Goal: Task Accomplishment & Management: Manage account settings

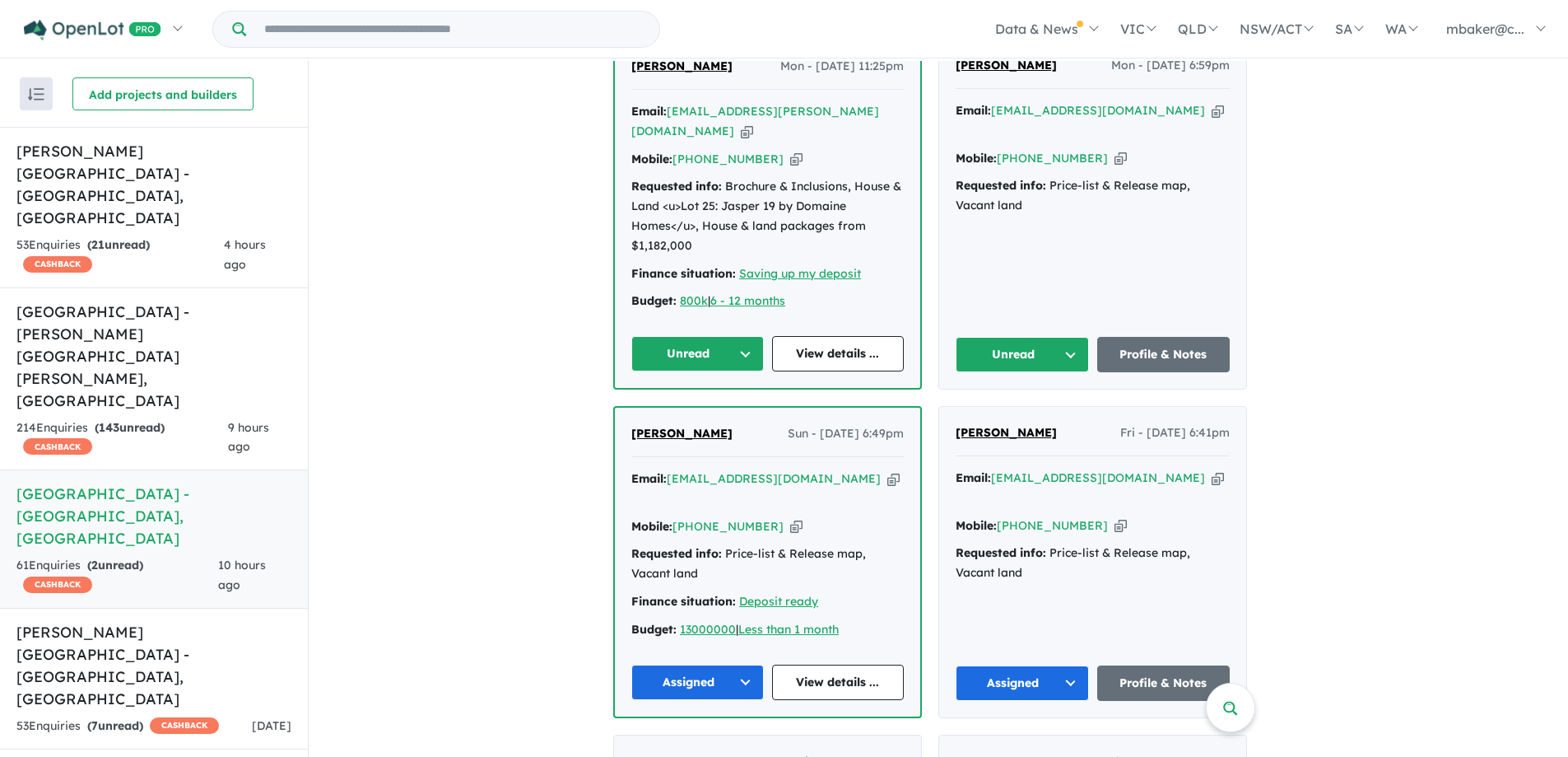
scroll to position [659, 0]
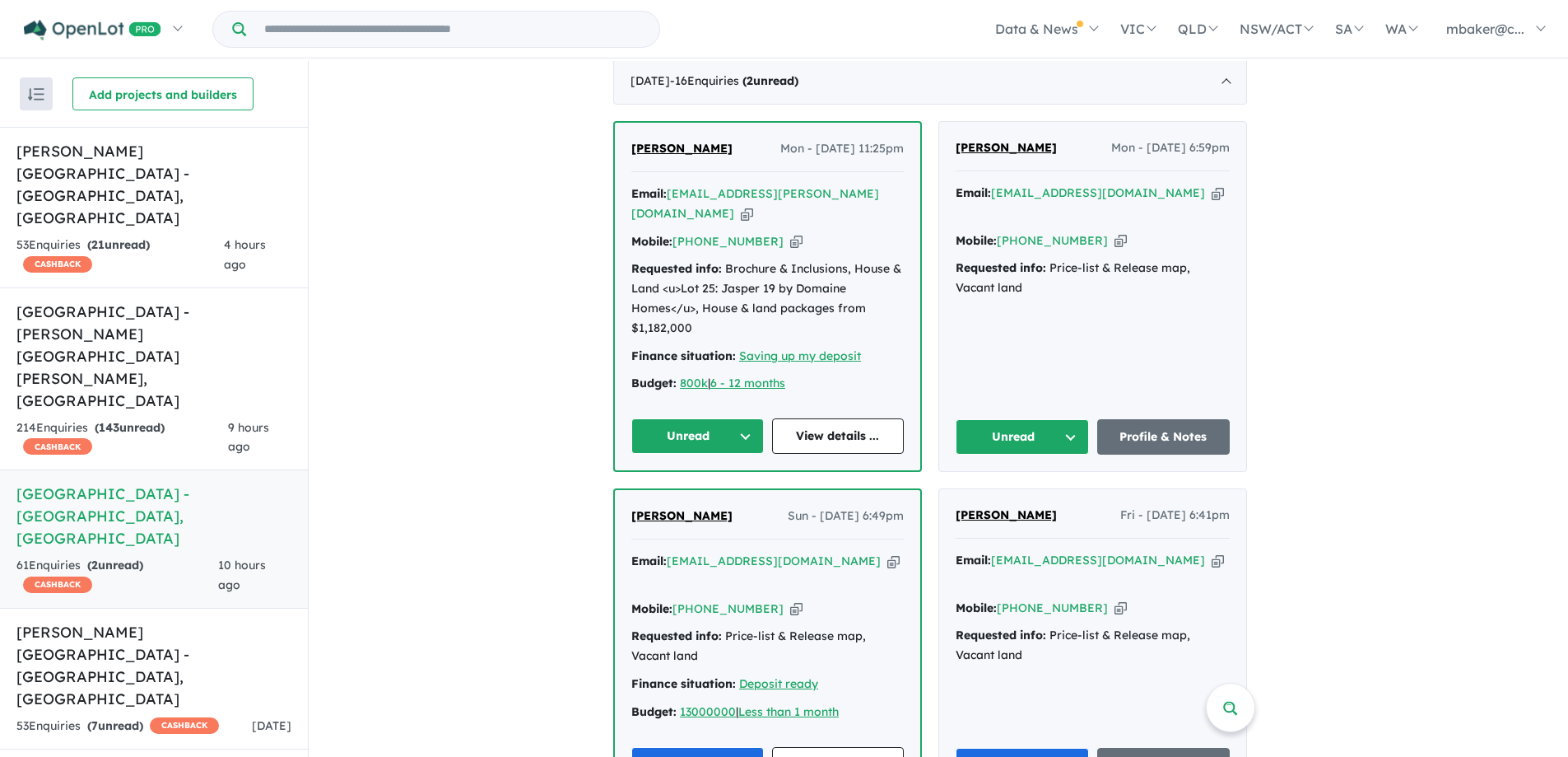
click at [1000, 145] on span "[PERSON_NAME]" at bounding box center [1007, 147] width 101 height 15
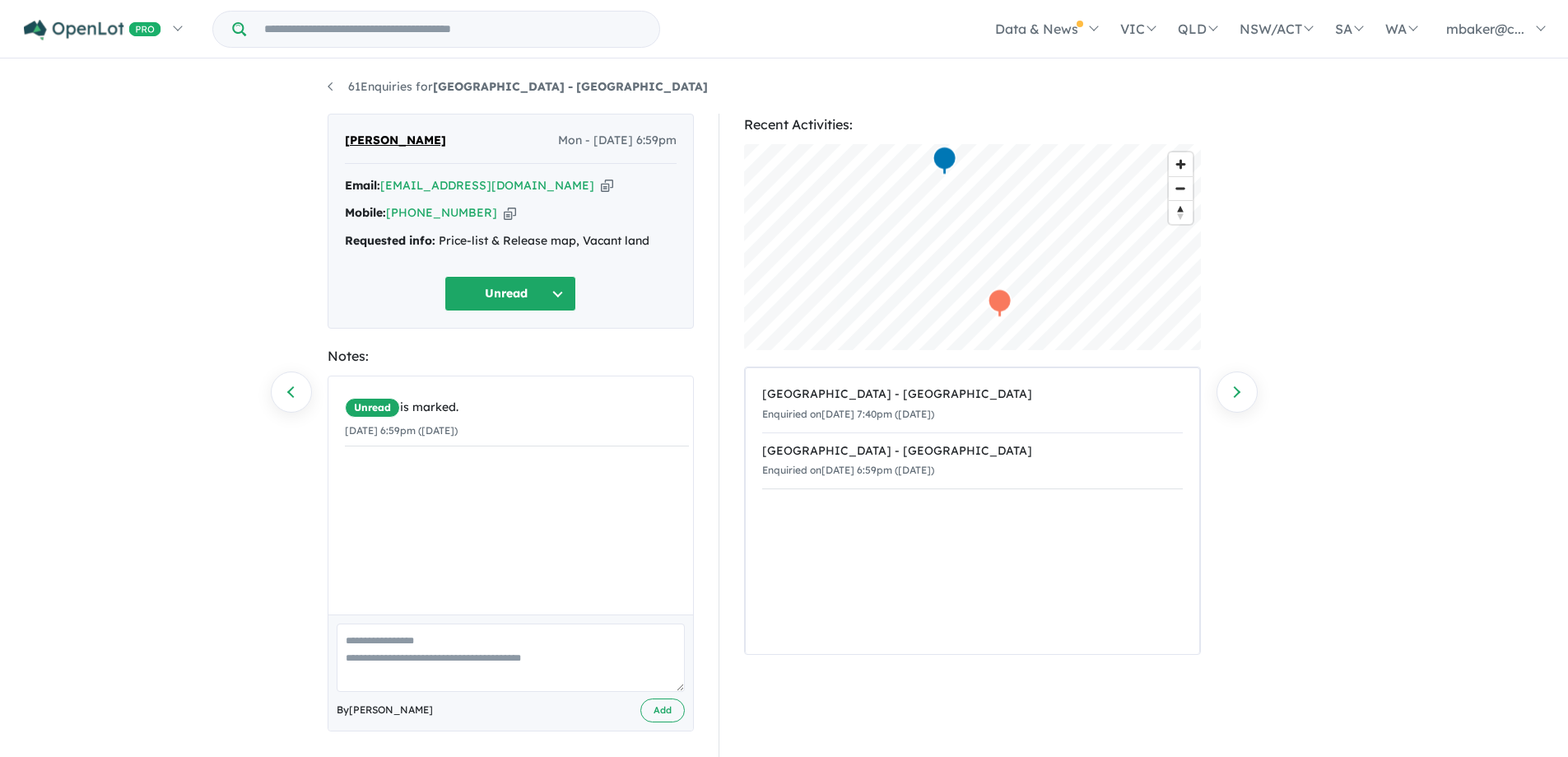
click at [601, 182] on icon "button" at bounding box center [606, 186] width 12 height 17
click at [504, 213] on icon "button" at bounding box center [510, 212] width 12 height 17
click at [539, 297] on button "Unread" at bounding box center [510, 294] width 131 height 36
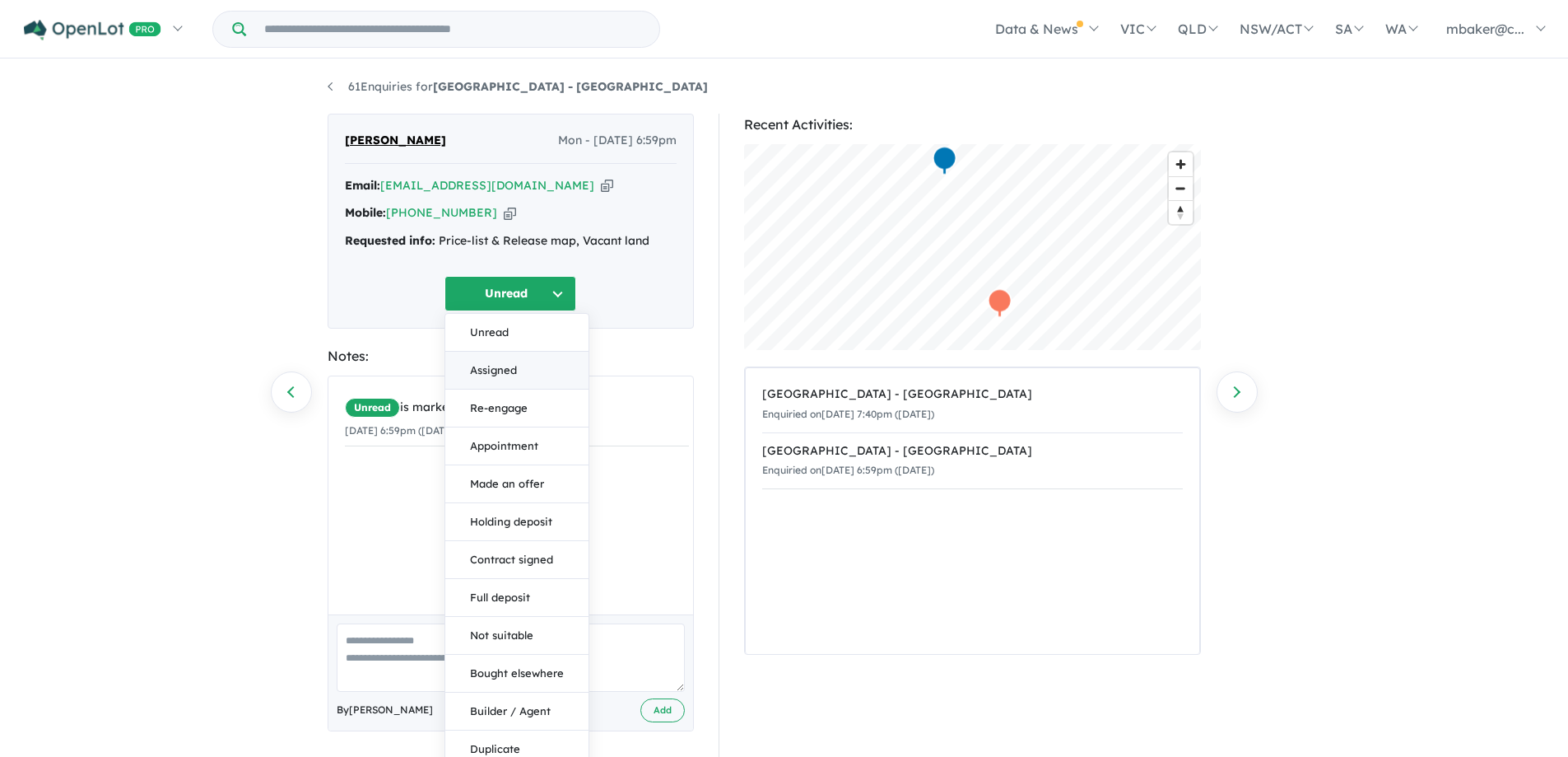
click at [518, 369] on button "Assigned" at bounding box center [517, 371] width 143 height 38
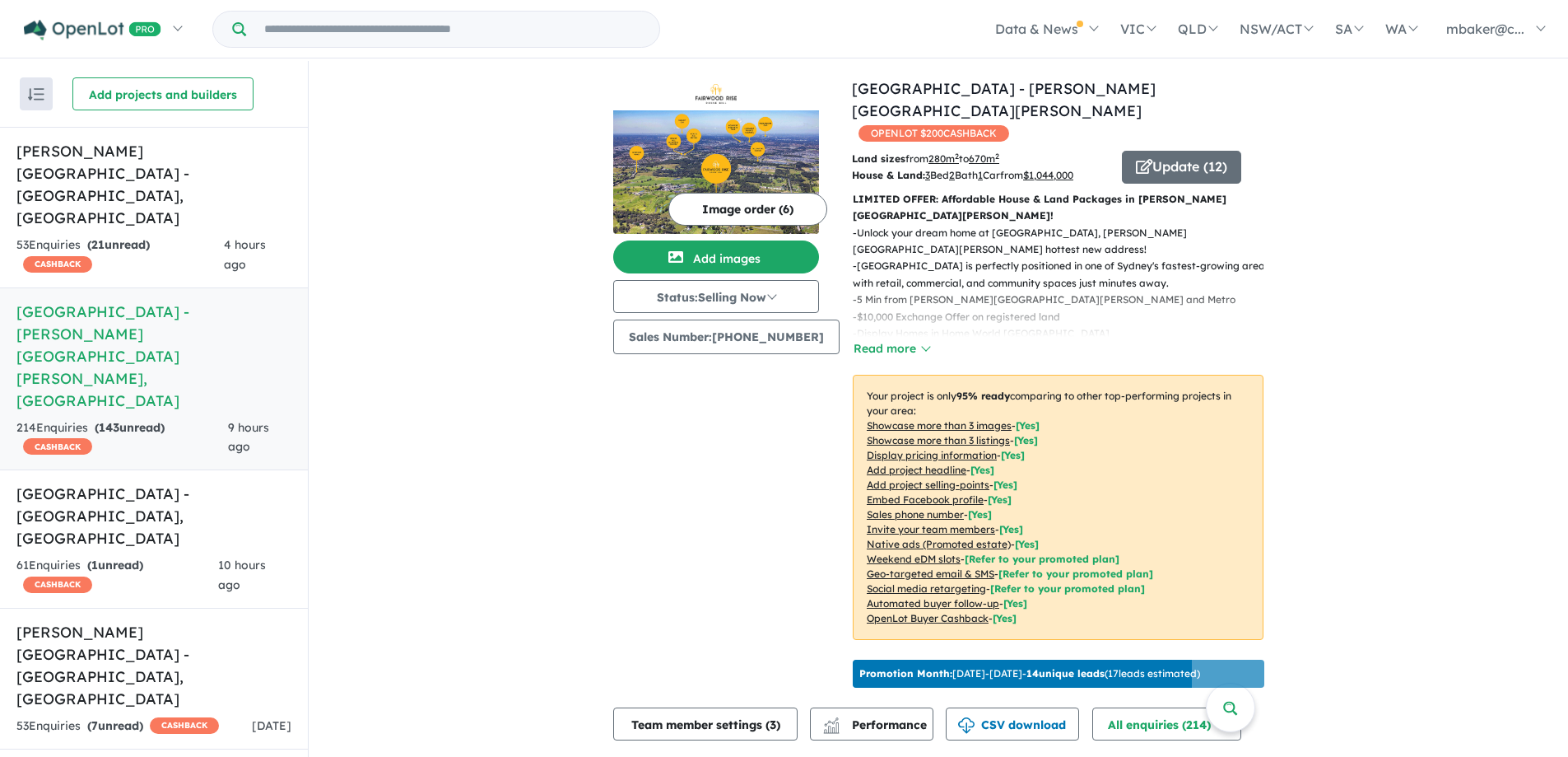
scroll to position [165, 0]
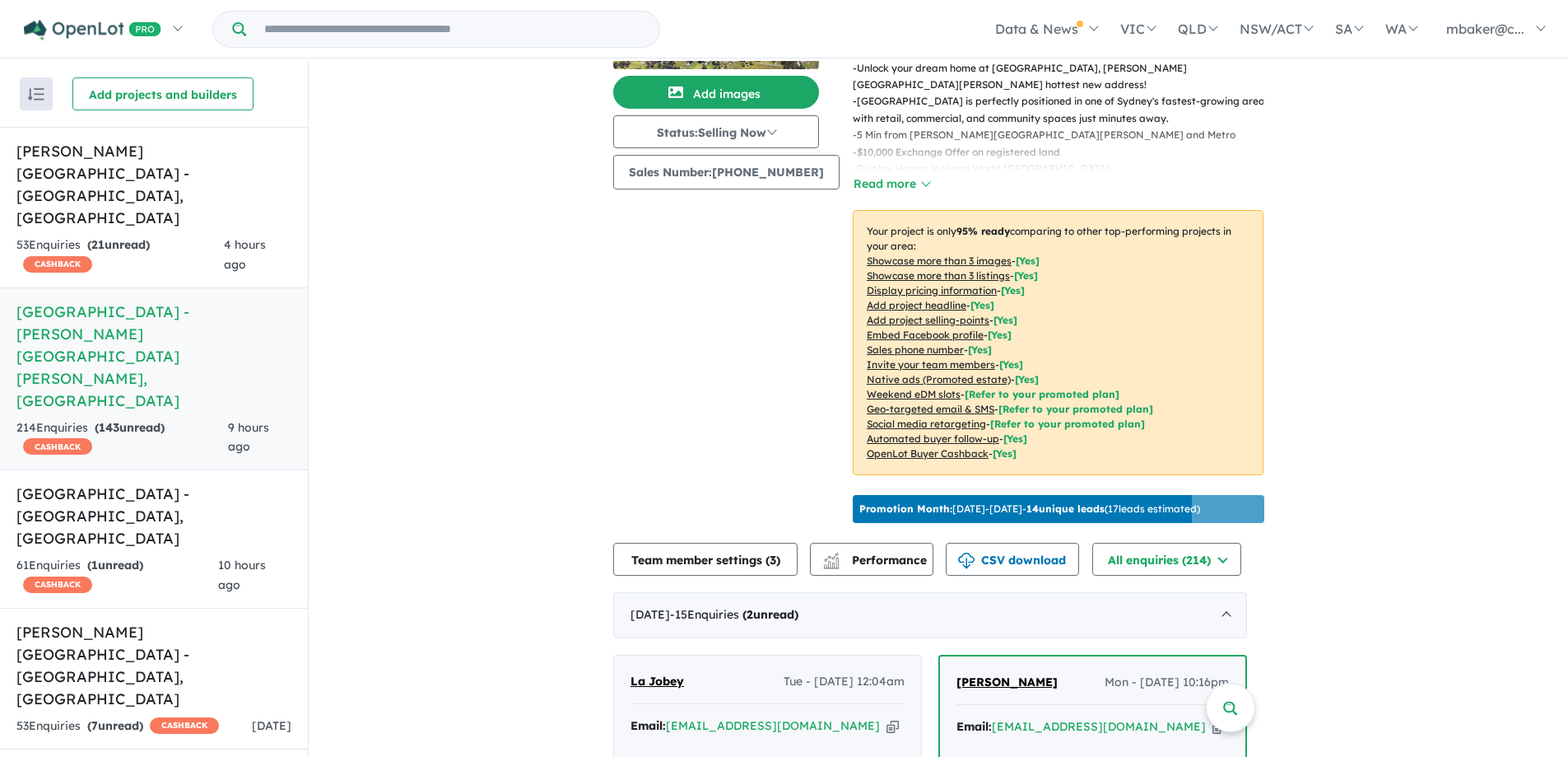
click at [997, 675] on span "Tina Ngyn" at bounding box center [1007, 682] width 101 height 15
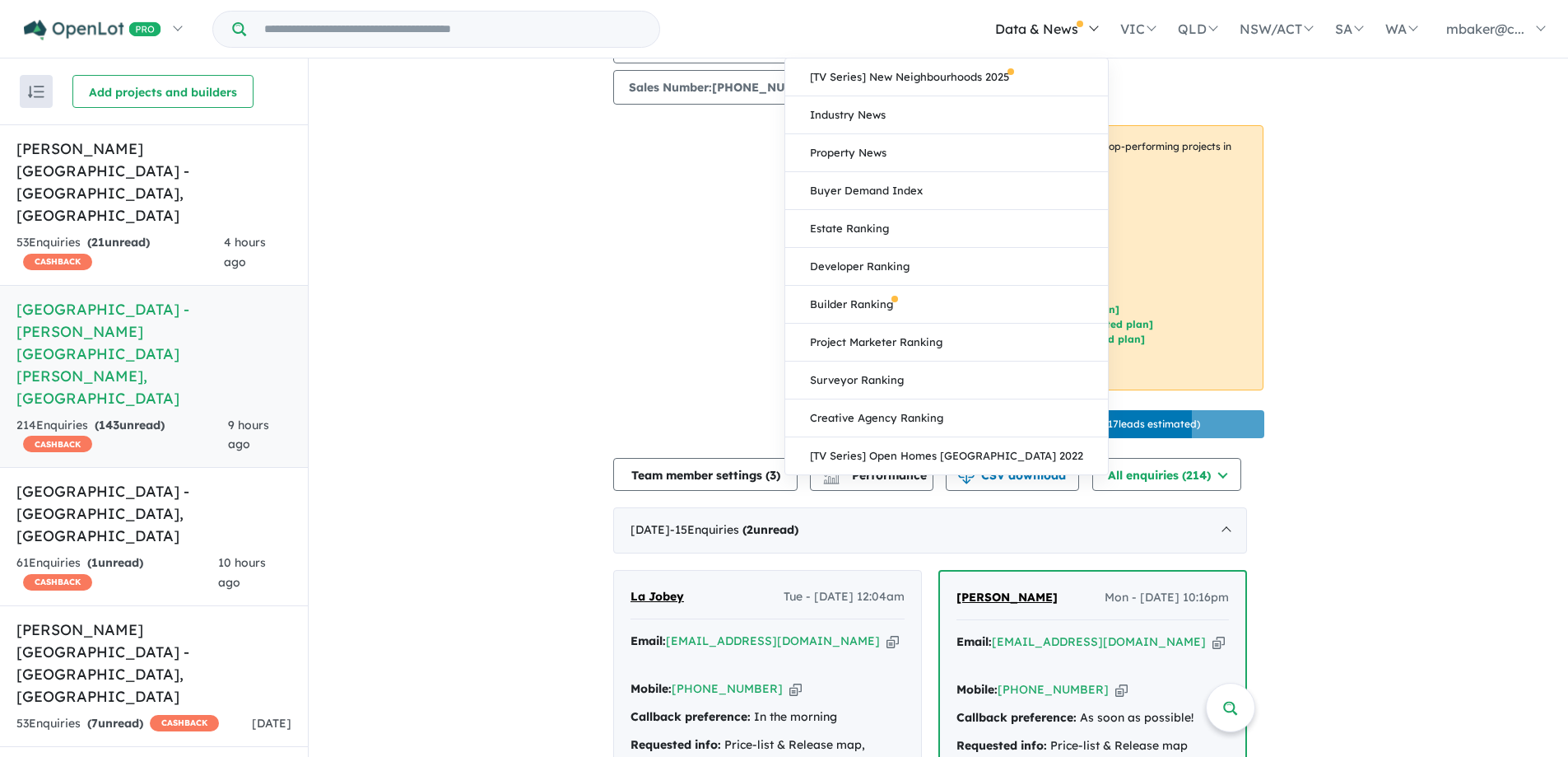
scroll to position [0, 0]
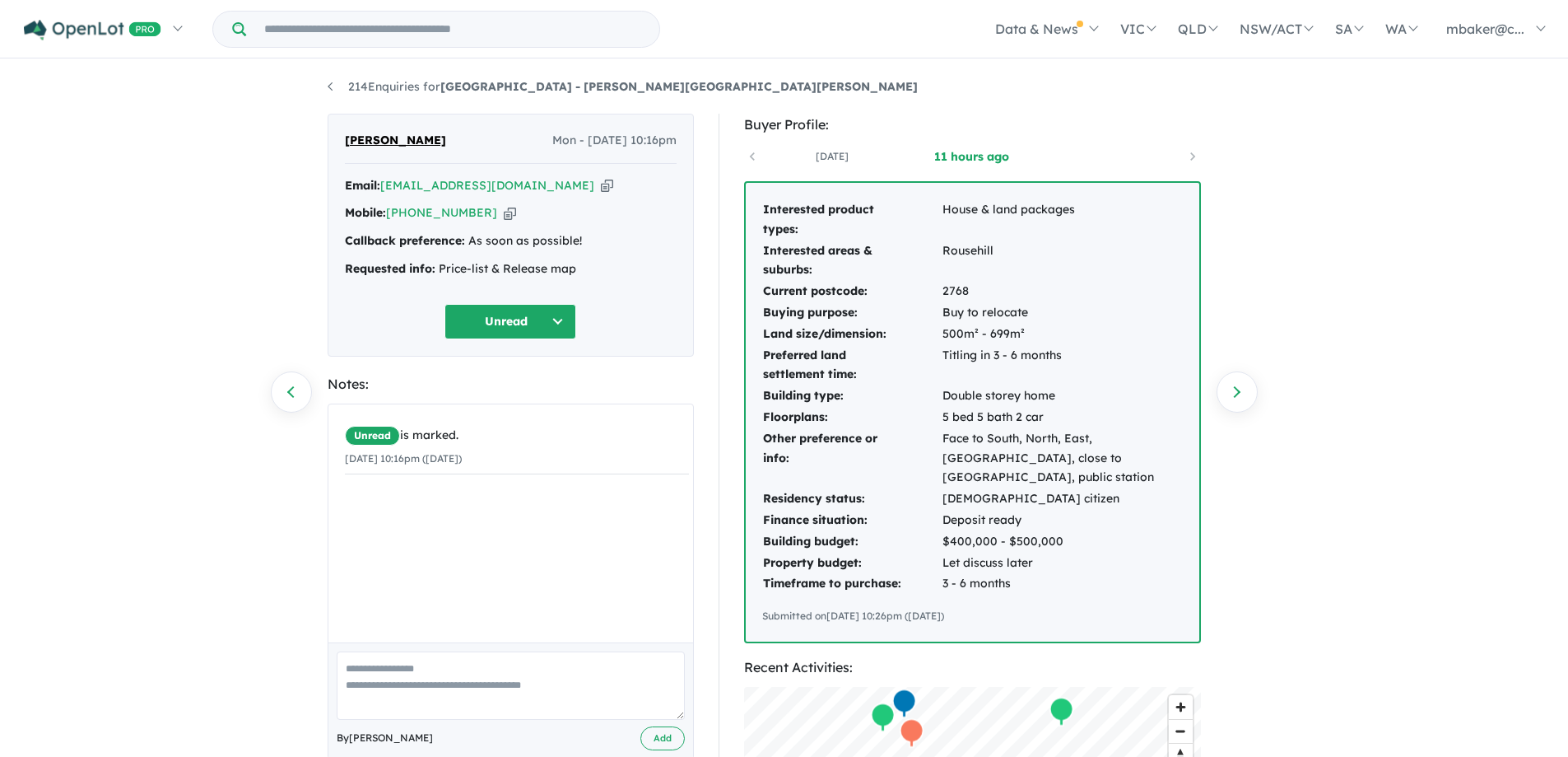
click at [601, 185] on icon "button" at bounding box center [606, 186] width 12 height 17
click at [601, 187] on icon "button" at bounding box center [606, 186] width 12 height 17
click at [504, 210] on icon "button" at bounding box center [510, 212] width 12 height 17
click at [504, 325] on button "Unread" at bounding box center [510, 321] width 131 height 36
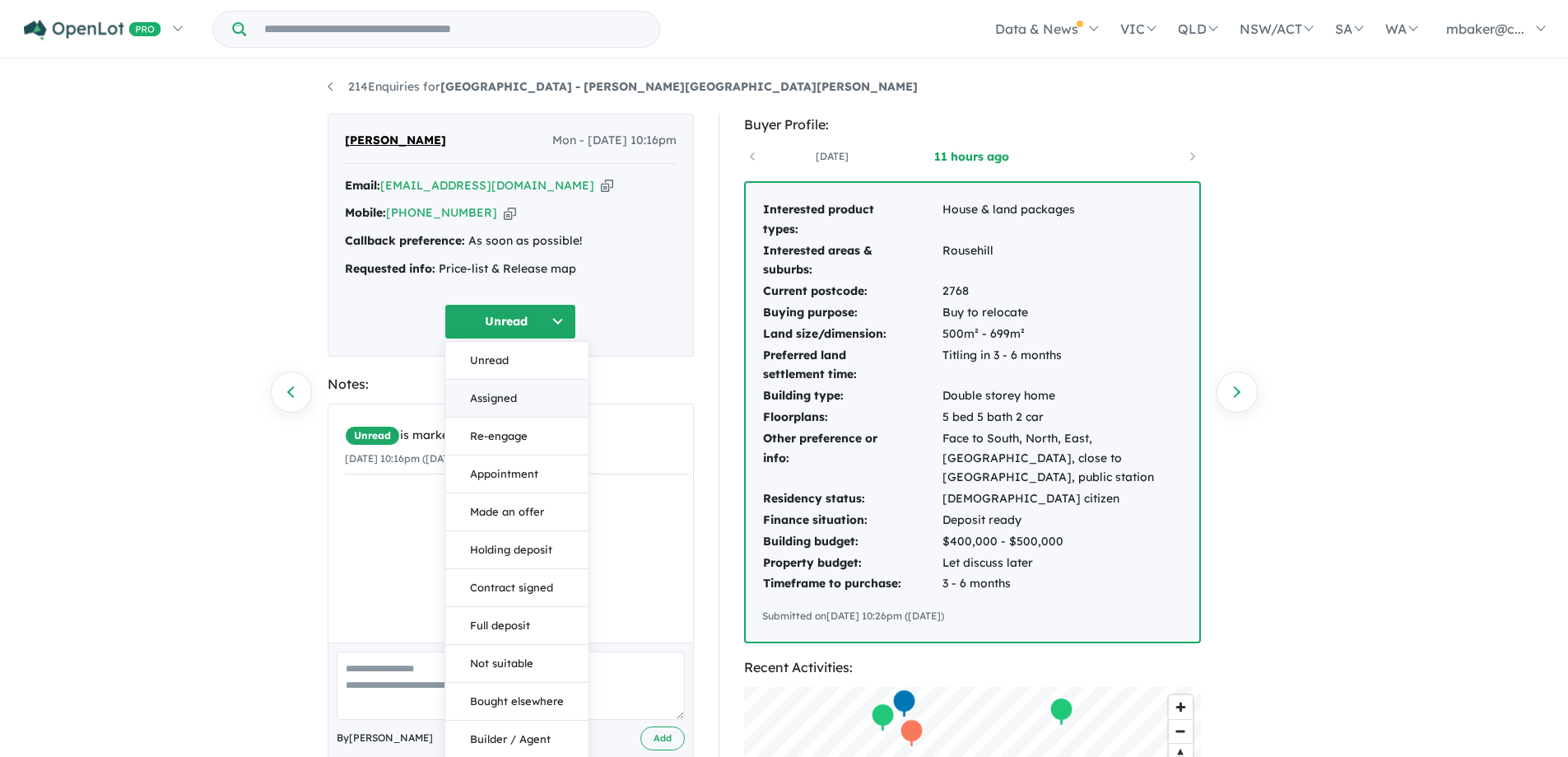
click at [519, 401] on button "Assigned" at bounding box center [517, 398] width 143 height 38
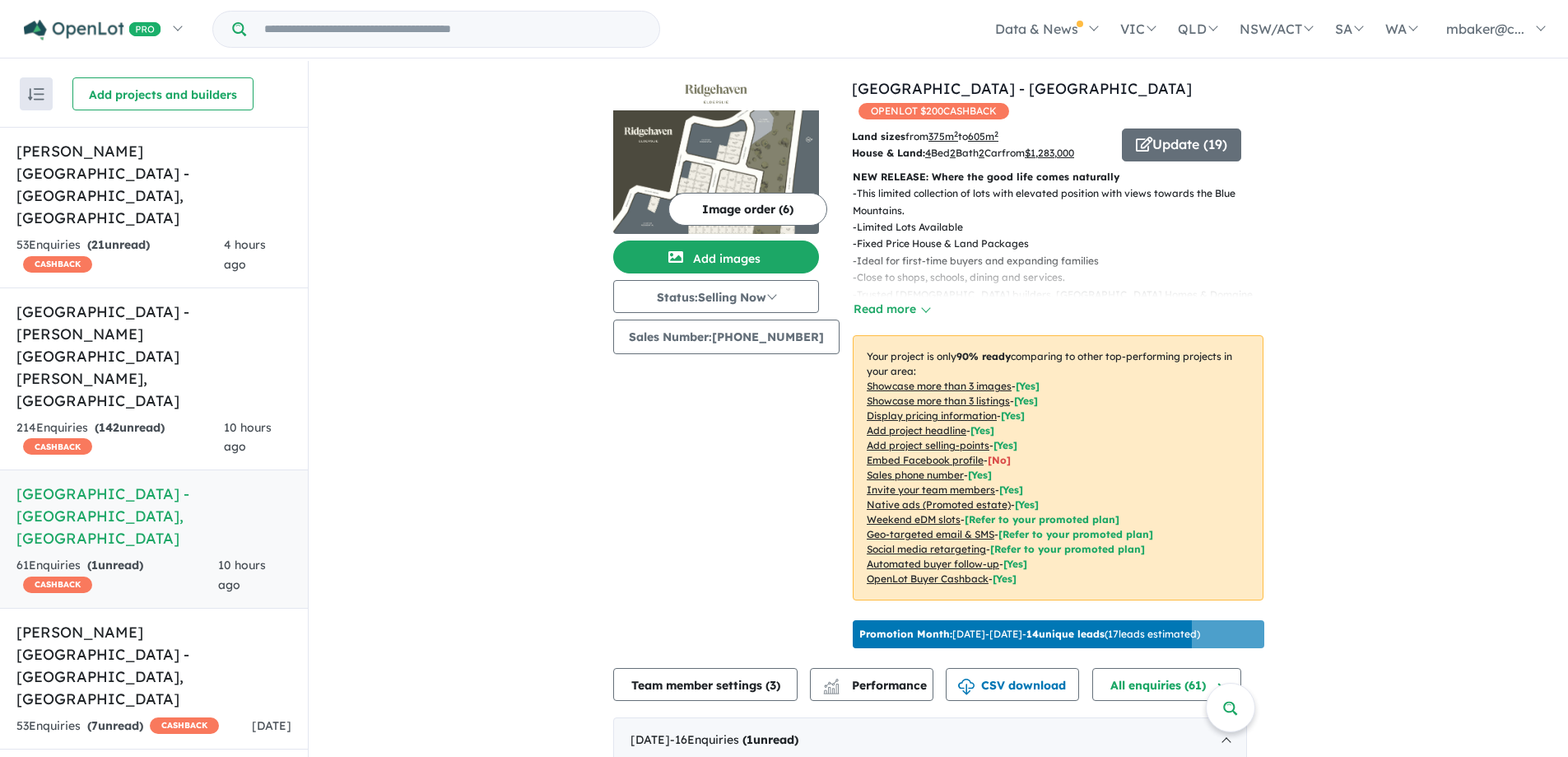
scroll to position [329, 0]
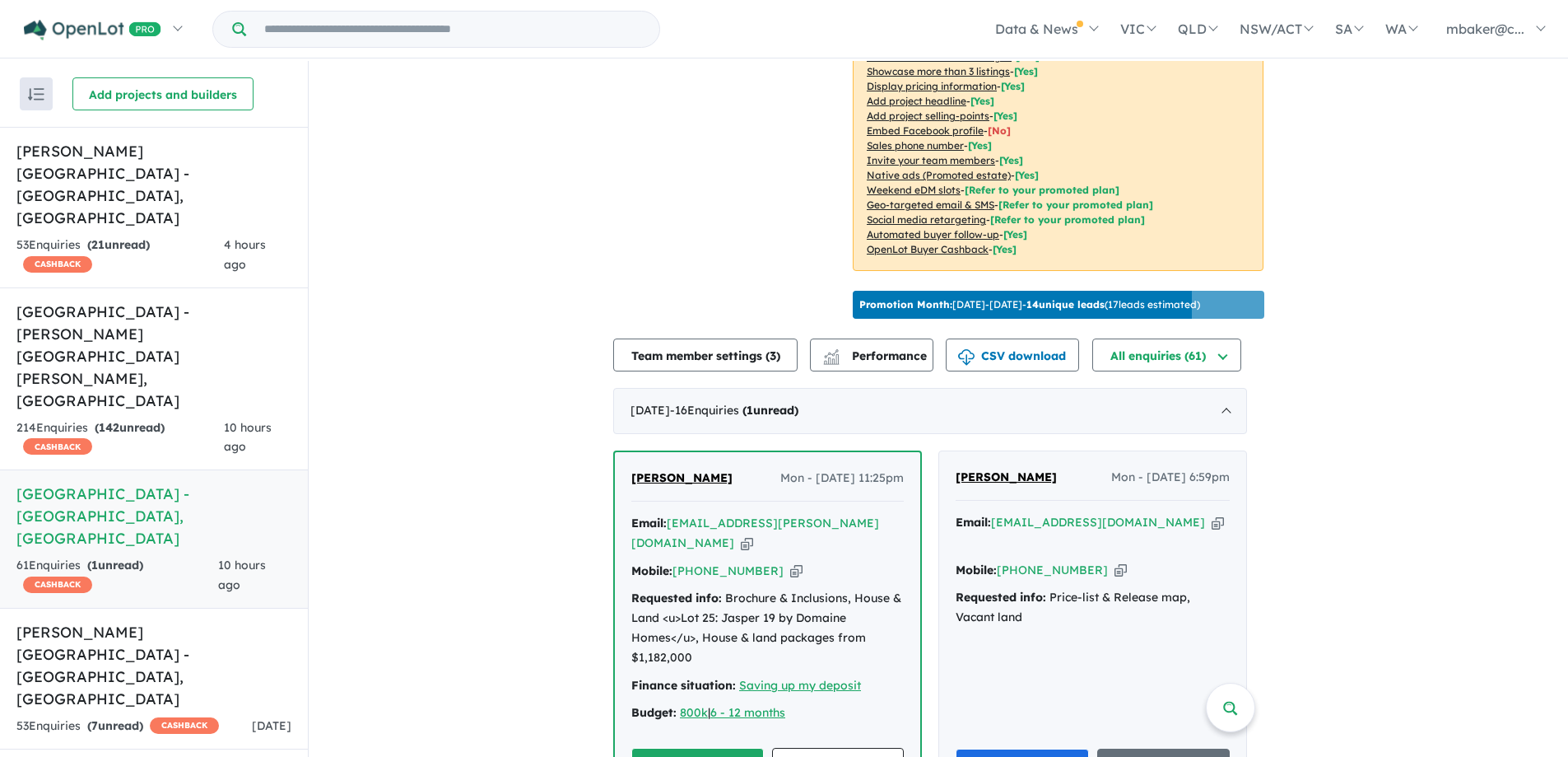
click at [711, 470] on span "Maheshor Khadka" at bounding box center [682, 477] width 101 height 15
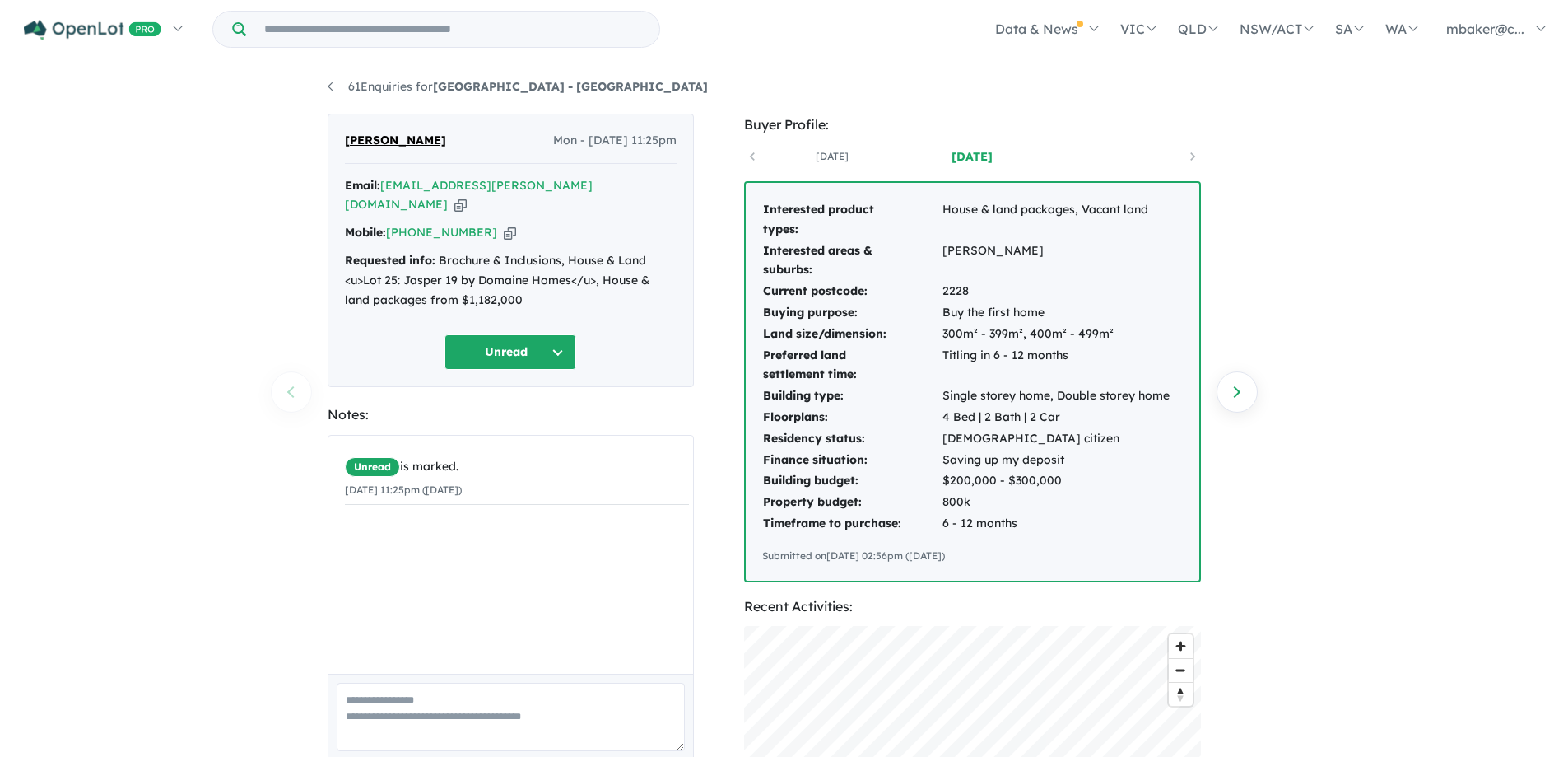
click at [467, 196] on icon "button" at bounding box center [460, 205] width 12 height 17
click at [504, 224] on icon "button" at bounding box center [510, 232] width 12 height 17
click at [508, 337] on button "Unread" at bounding box center [510, 352] width 131 height 36
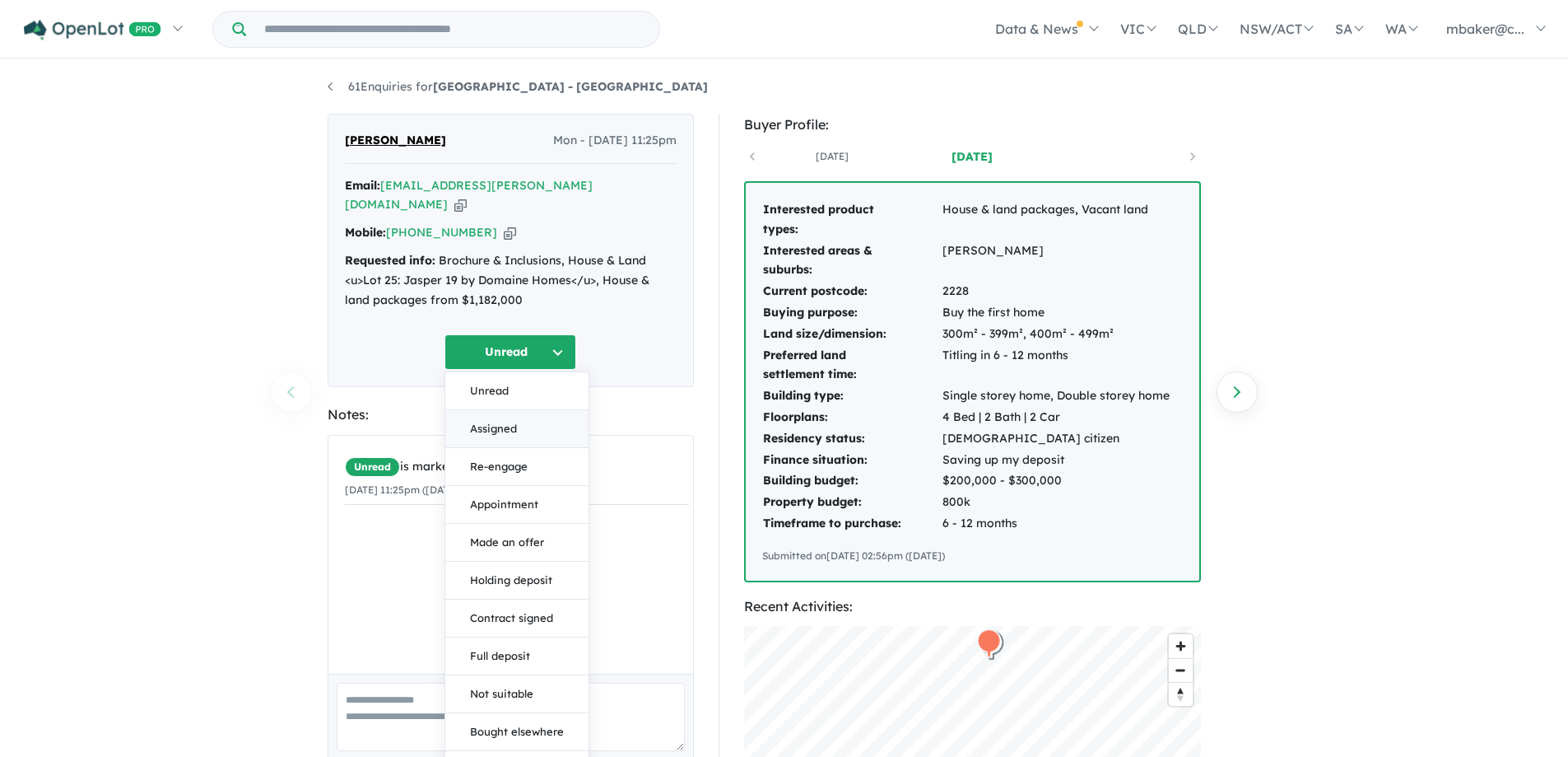
click at [517, 412] on button "Assigned" at bounding box center [517, 429] width 143 height 38
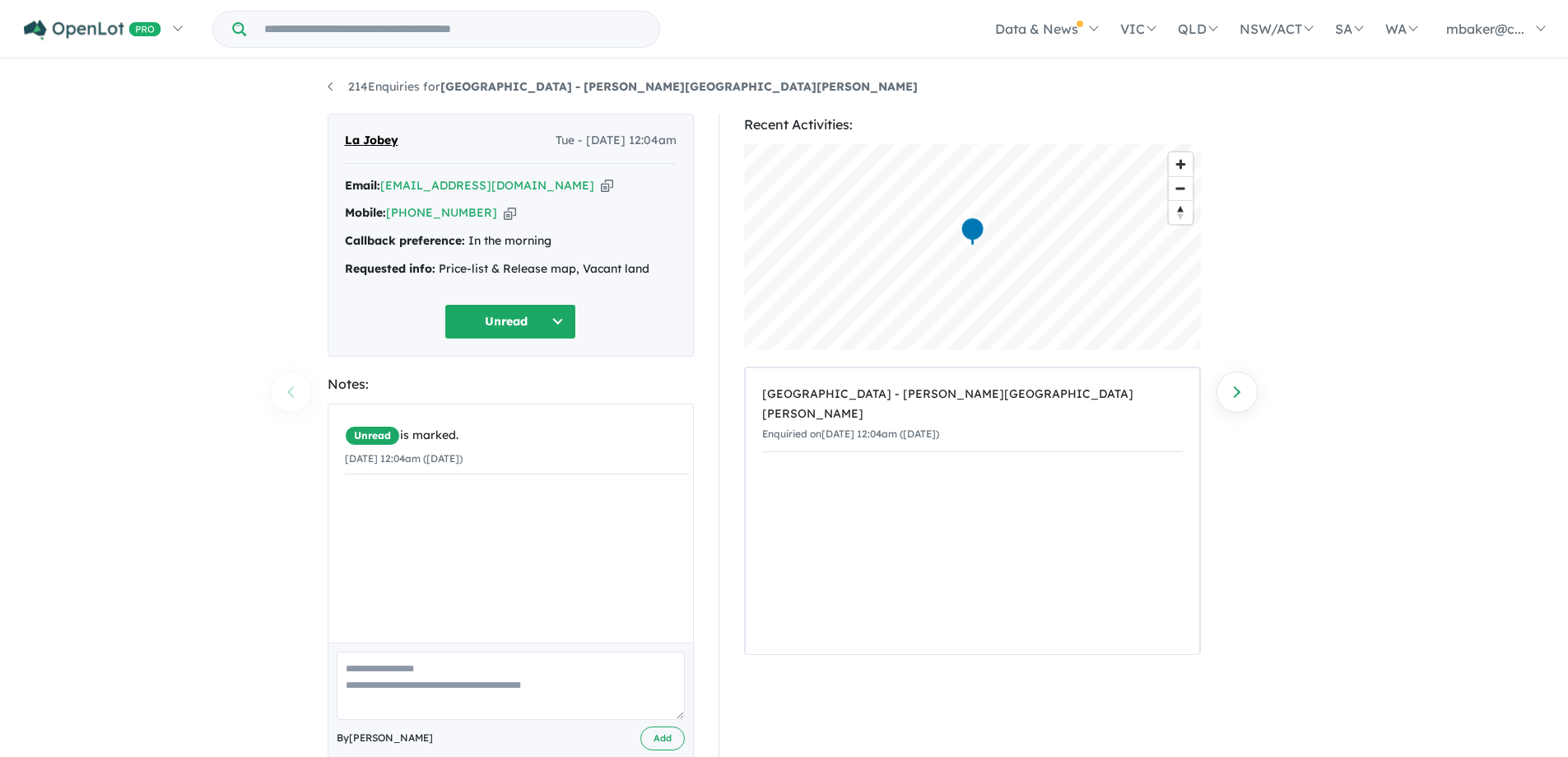
click at [601, 186] on icon "button" at bounding box center [606, 186] width 12 height 17
click at [481, 216] on div "Mobile: [PHONE_NUMBER] Copied!" at bounding box center [511, 213] width 332 height 20
click at [504, 218] on icon "button" at bounding box center [510, 212] width 12 height 17
click at [516, 319] on button "Unread" at bounding box center [510, 321] width 131 height 36
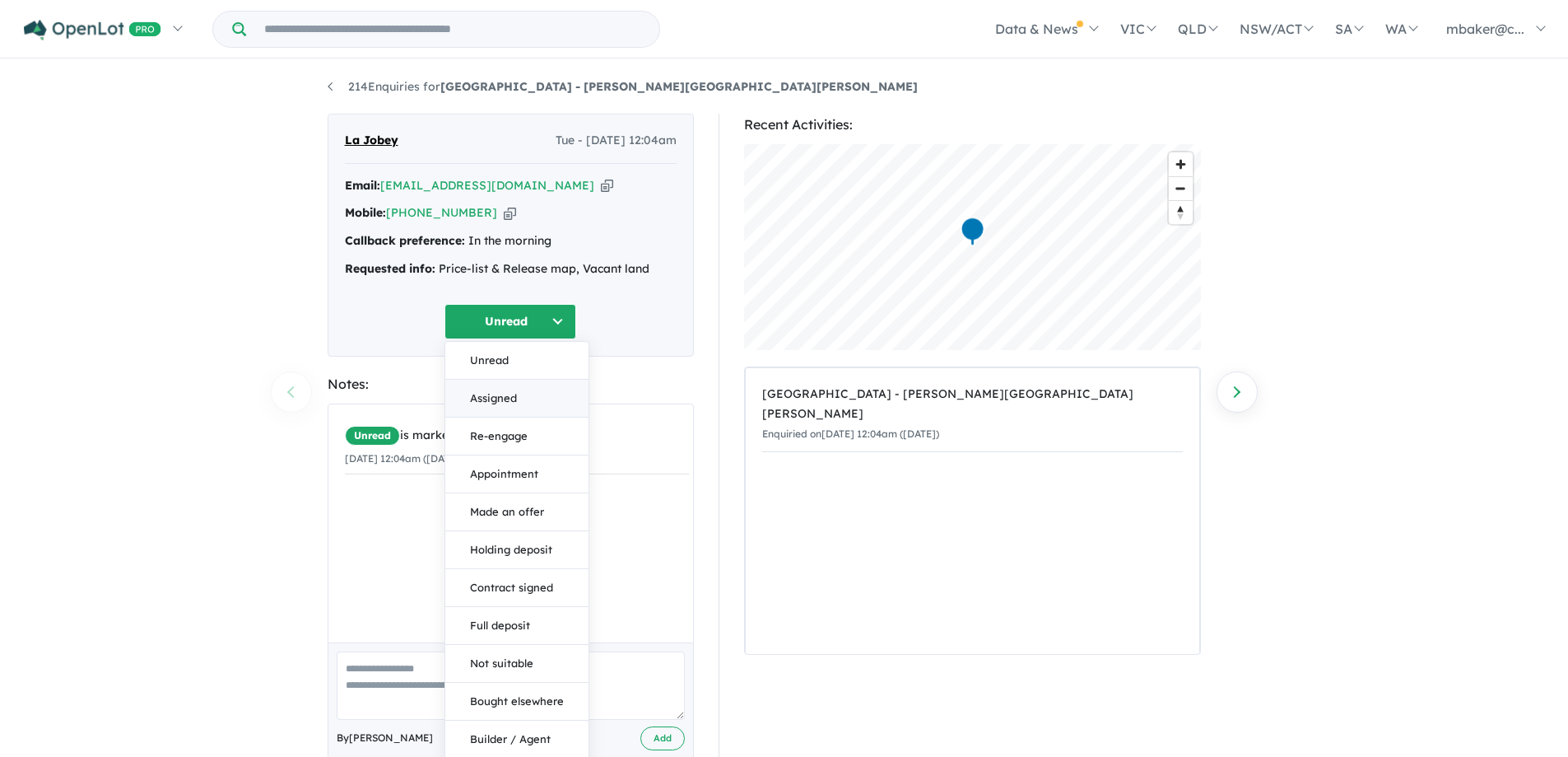
click at [509, 400] on button "Assigned" at bounding box center [517, 398] width 143 height 38
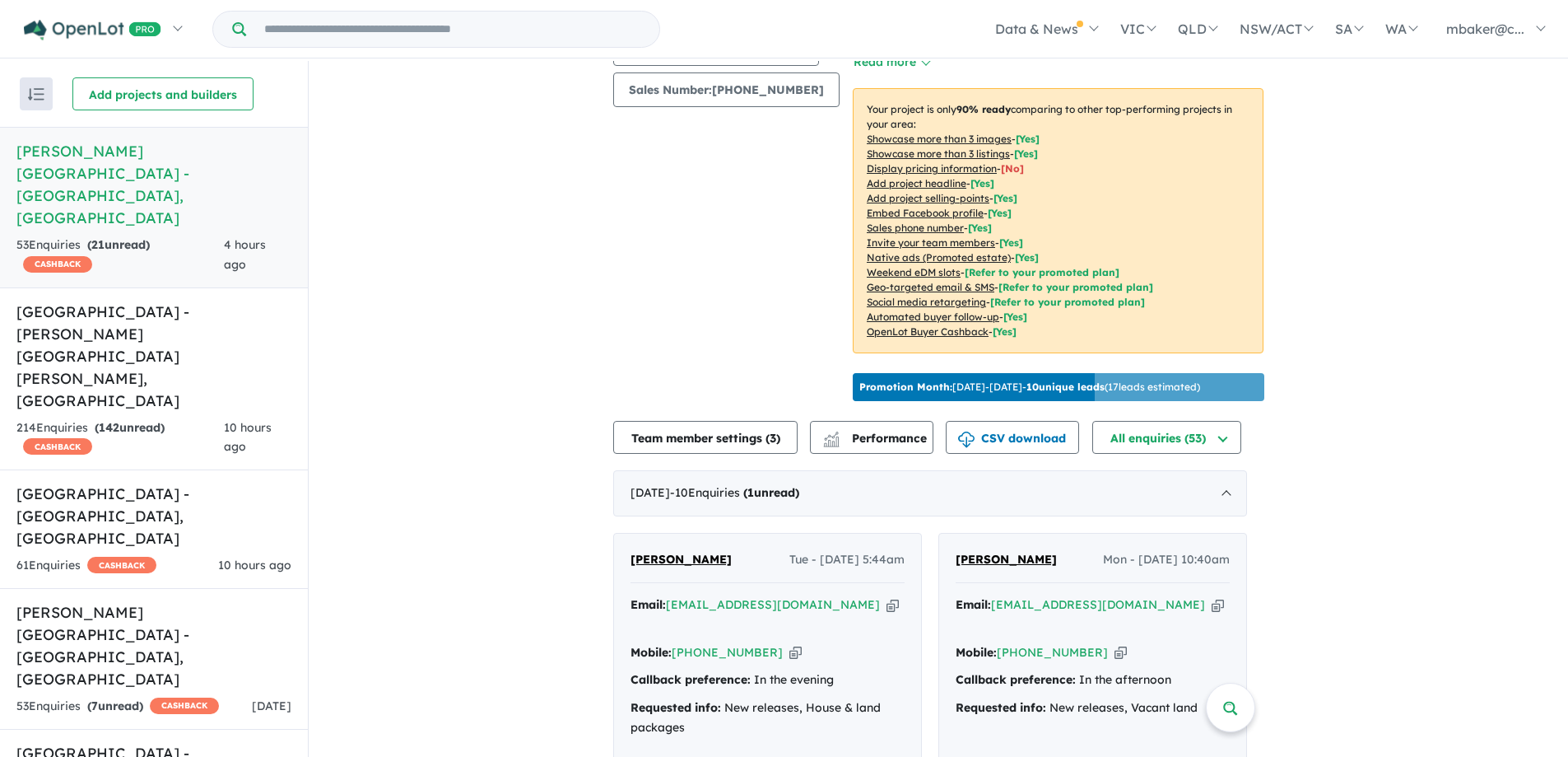
scroll to position [412, 0]
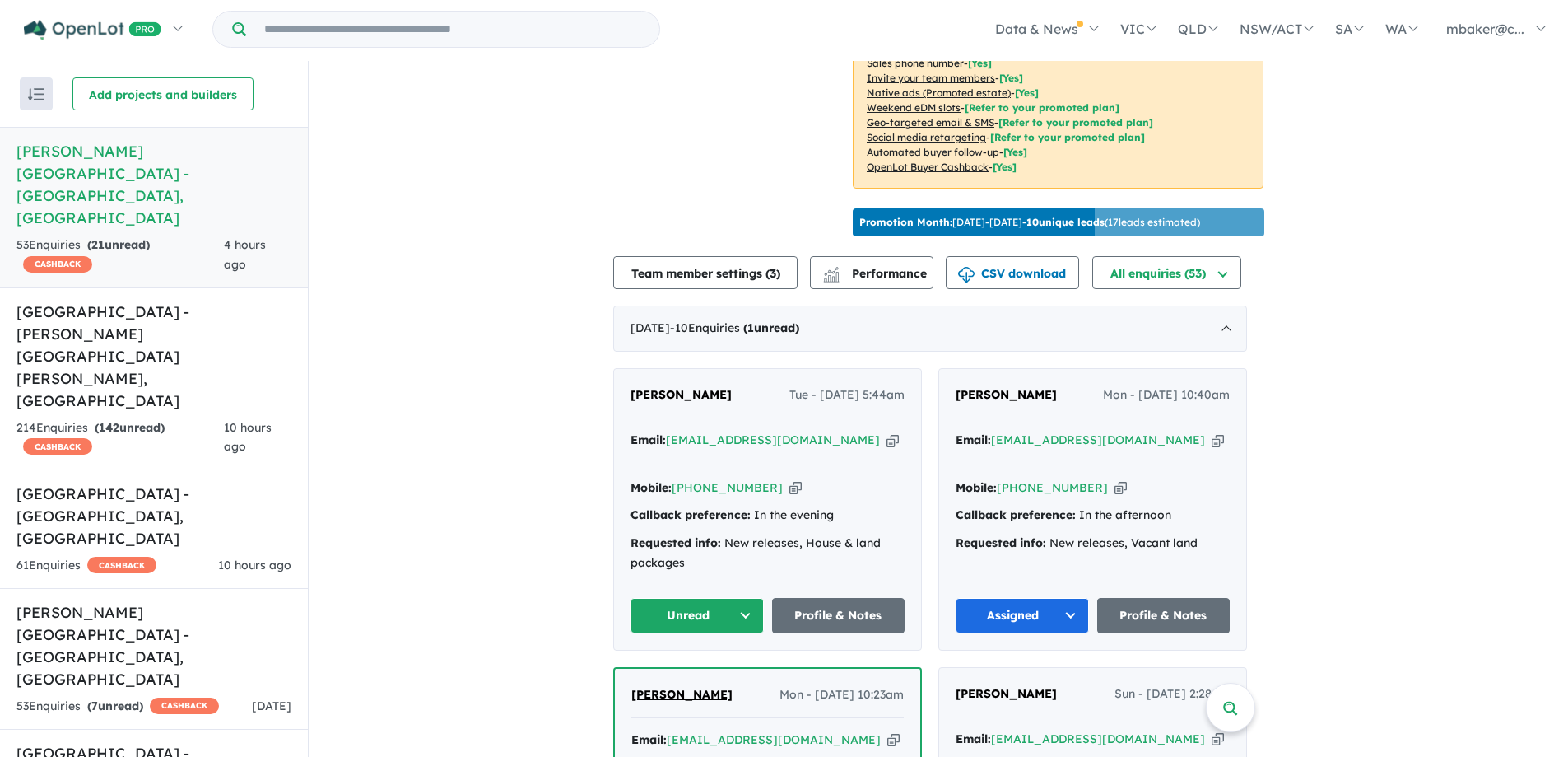
click at [676, 387] on span "[PERSON_NAME]" at bounding box center [681, 394] width 101 height 15
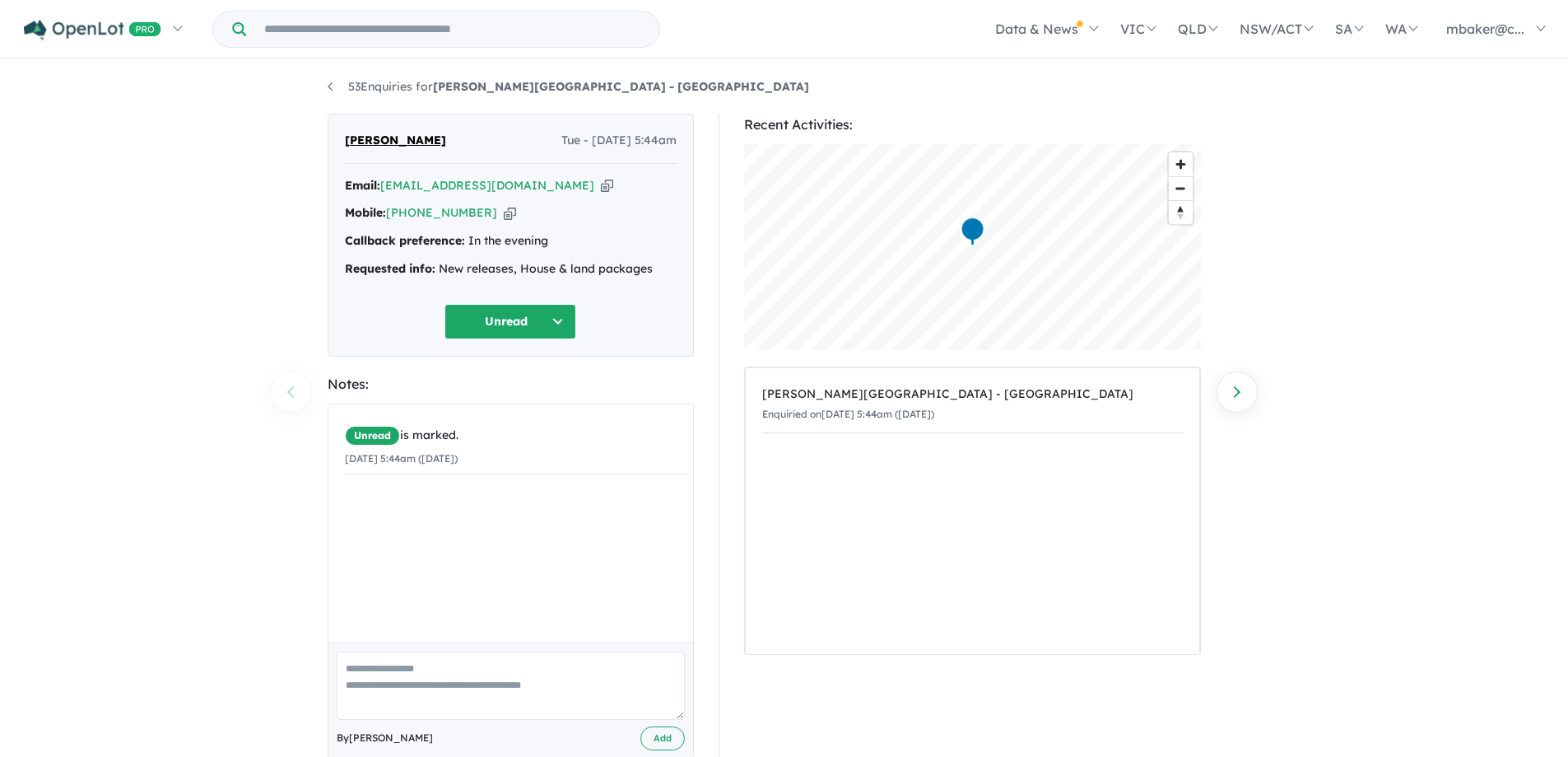
click at [601, 186] on icon "button" at bounding box center [606, 186] width 12 height 17
click at [504, 213] on icon "button" at bounding box center [510, 212] width 12 height 17
click at [483, 319] on button "Unread" at bounding box center [510, 321] width 131 height 36
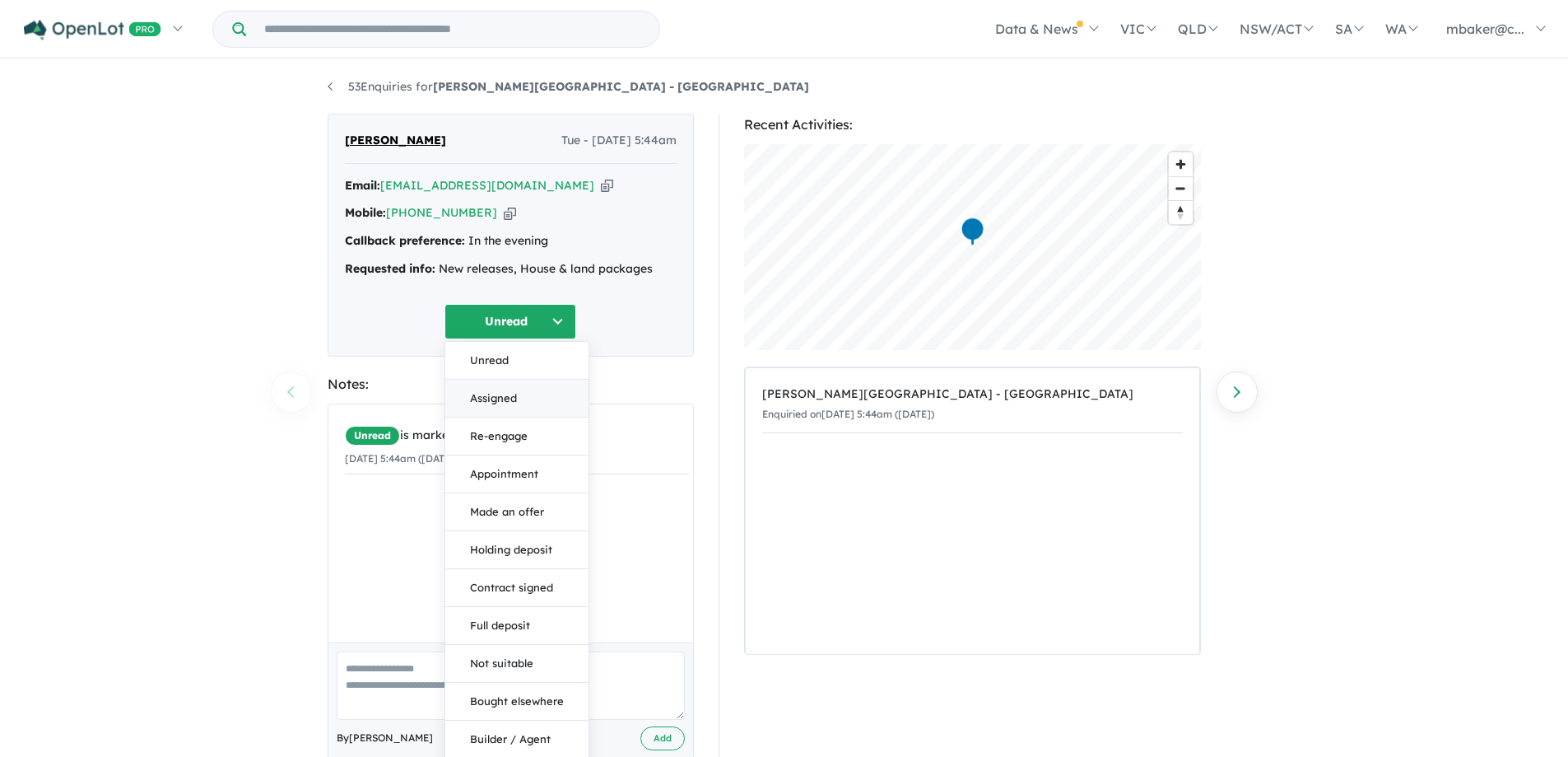
click at [509, 398] on button "Assigned" at bounding box center [517, 398] width 143 height 38
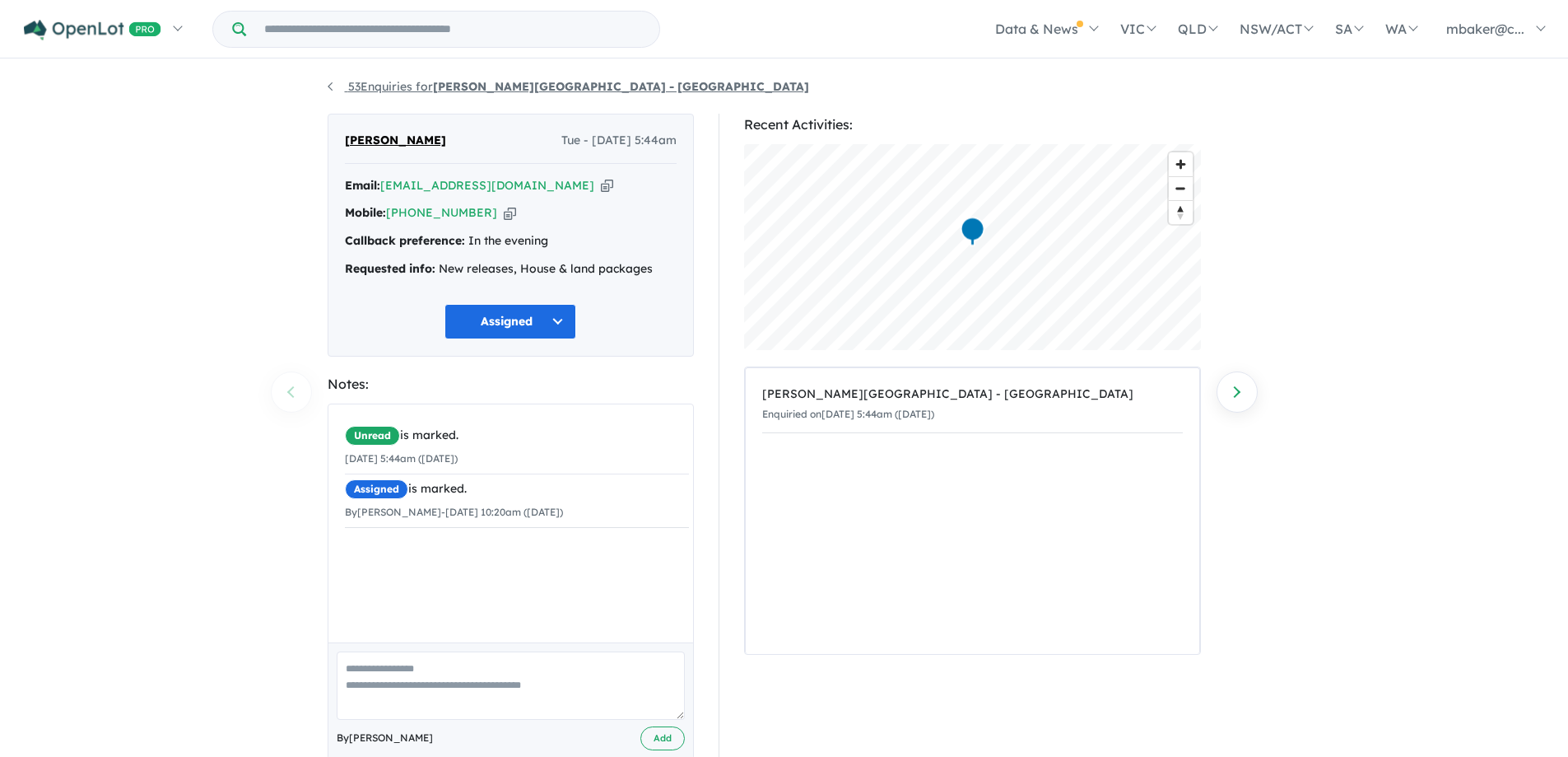
click at [387, 92] on link "53 Enquiries for [PERSON_NAME][GEOGRAPHIC_DATA] - [GEOGRAPHIC_DATA]" at bounding box center [568, 87] width 482 height 15
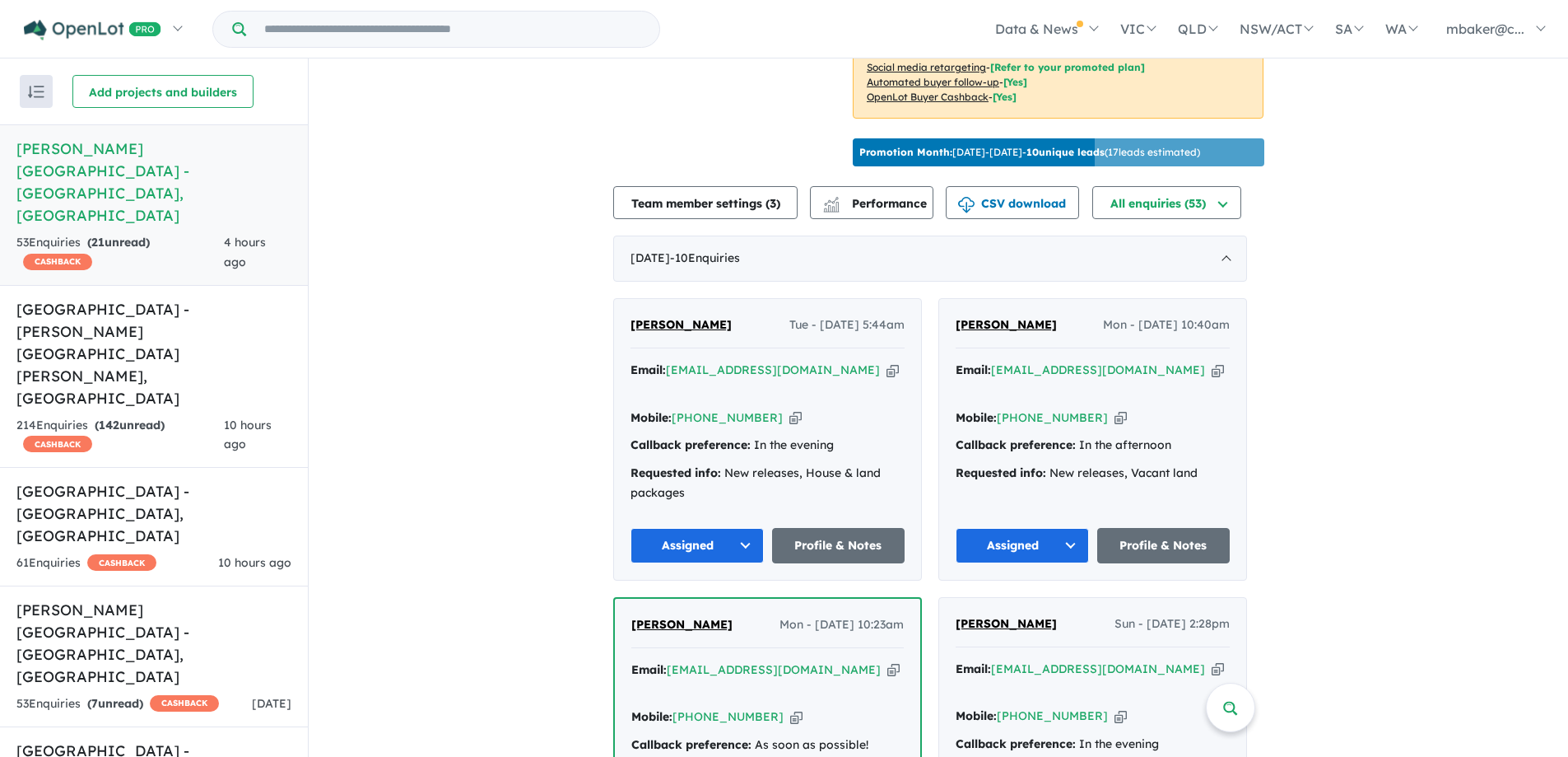
scroll to position [562, 0]
